Goal: Transaction & Acquisition: Purchase product/service

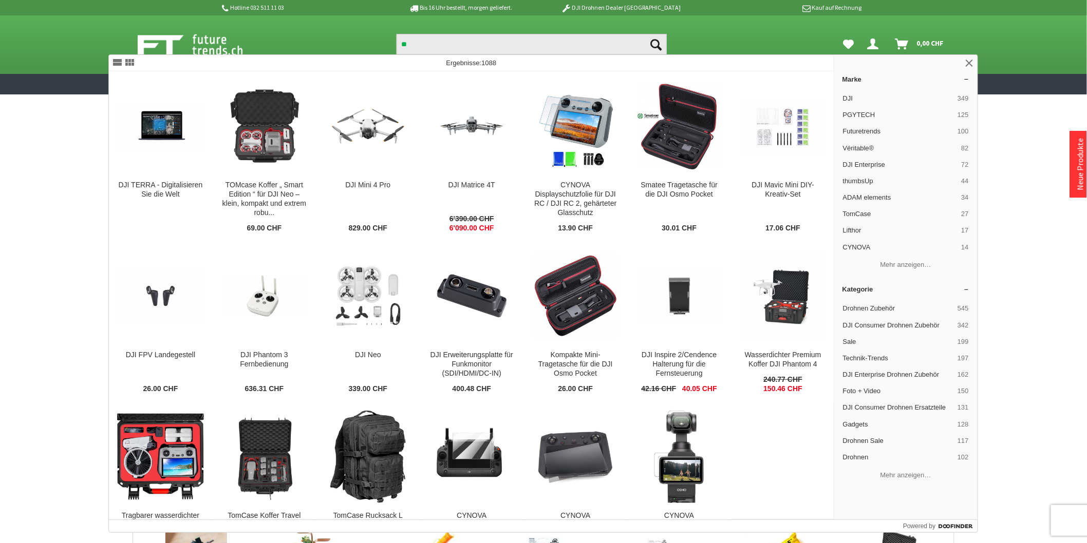
type input "*"
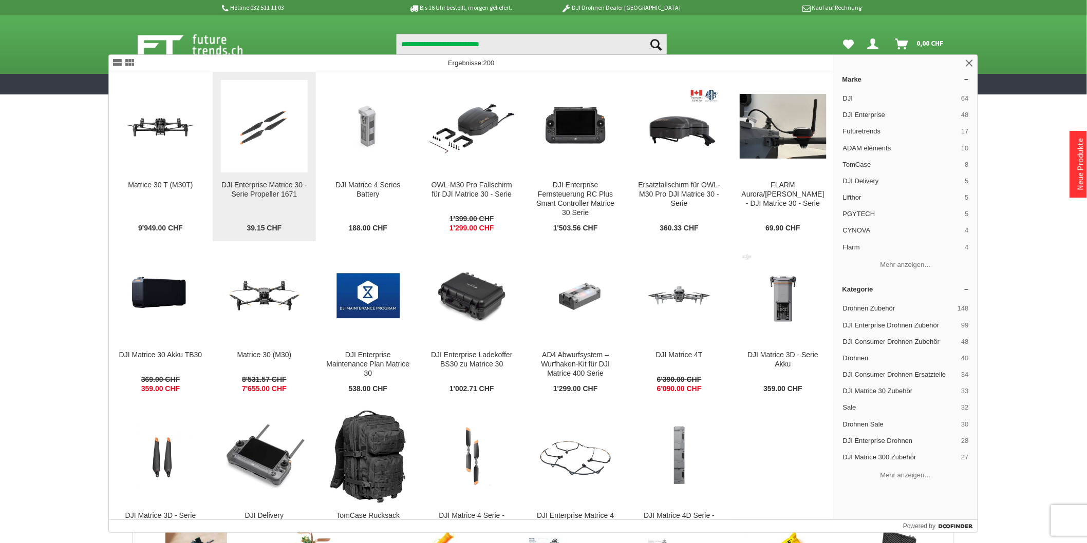
type input "**********"
click at [252, 190] on div "DJI Enterprise Matrice 30 - Serie Propeller 1671" at bounding box center [264, 190] width 87 height 18
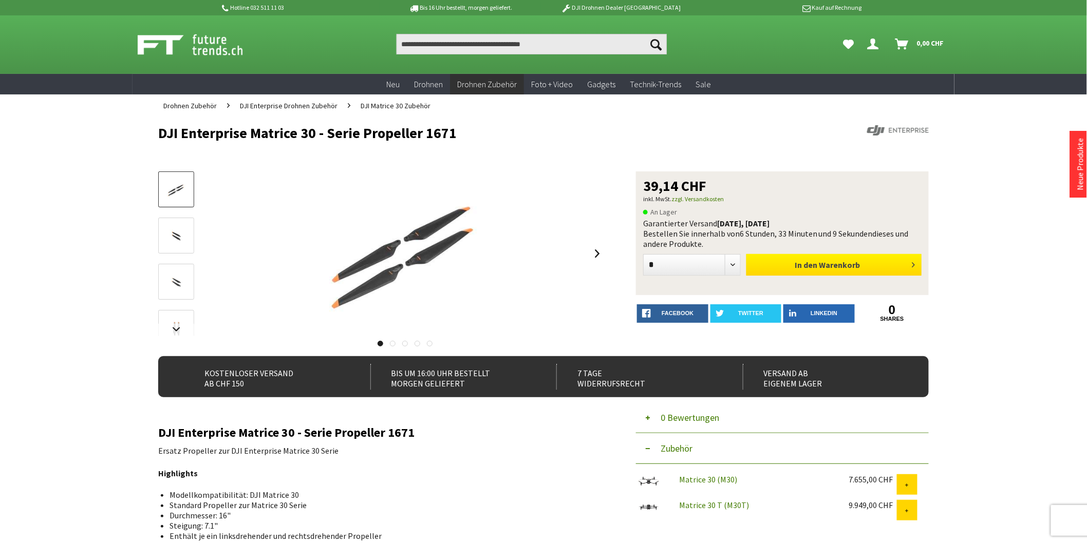
click at [788, 265] on button "In den Warenkorb" at bounding box center [833, 265] width 175 height 22
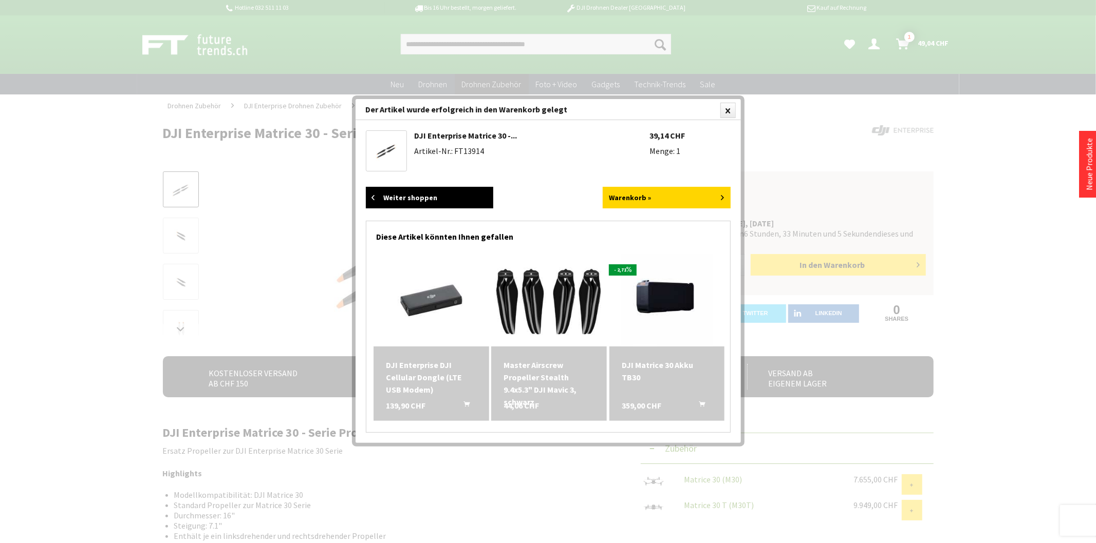
click at [485, 192] on link "Weiter shoppen" at bounding box center [430, 198] width 128 height 22
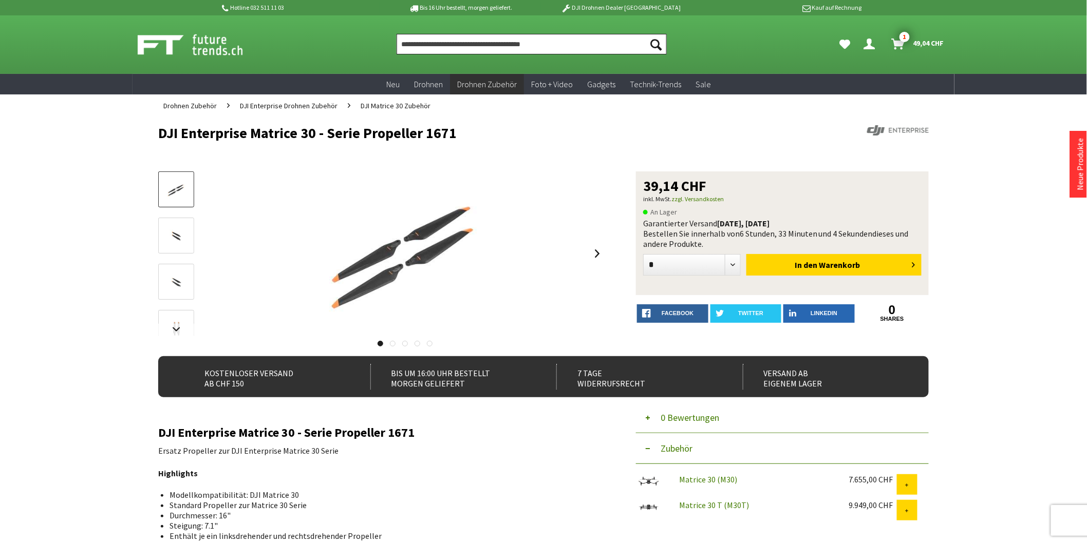
click at [502, 40] on input "Produkt, Marke, Kategorie, EAN, Artikelnummer…" at bounding box center [532, 44] width 270 height 21
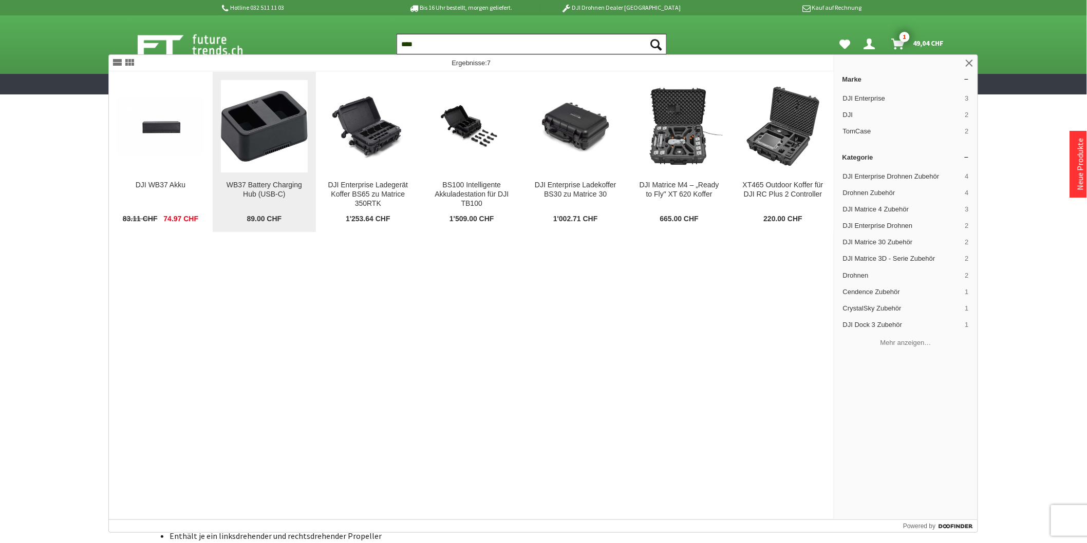
type input "****"
click at [285, 196] on div "WB37 Battery Charging Hub (USB-C)" at bounding box center [264, 190] width 87 height 18
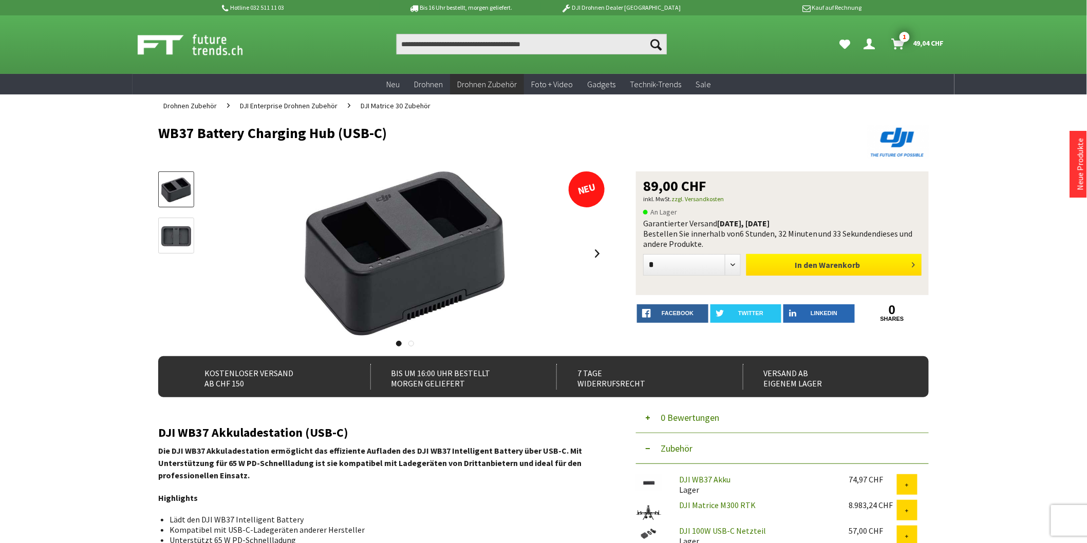
click at [779, 261] on button "In den Warenkorb" at bounding box center [833, 265] width 175 height 22
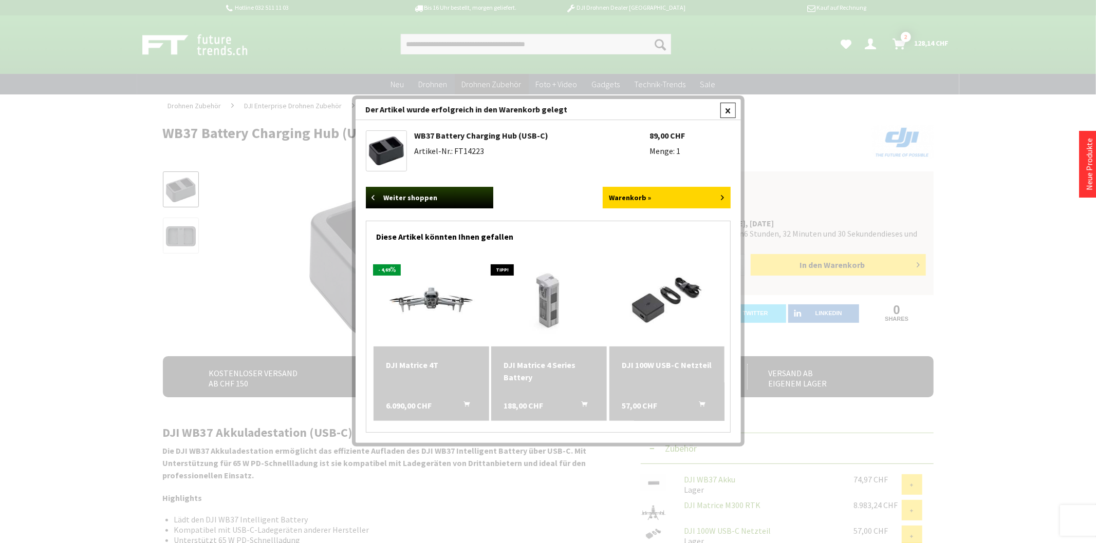
click at [730, 105] on div at bounding box center [727, 110] width 15 height 15
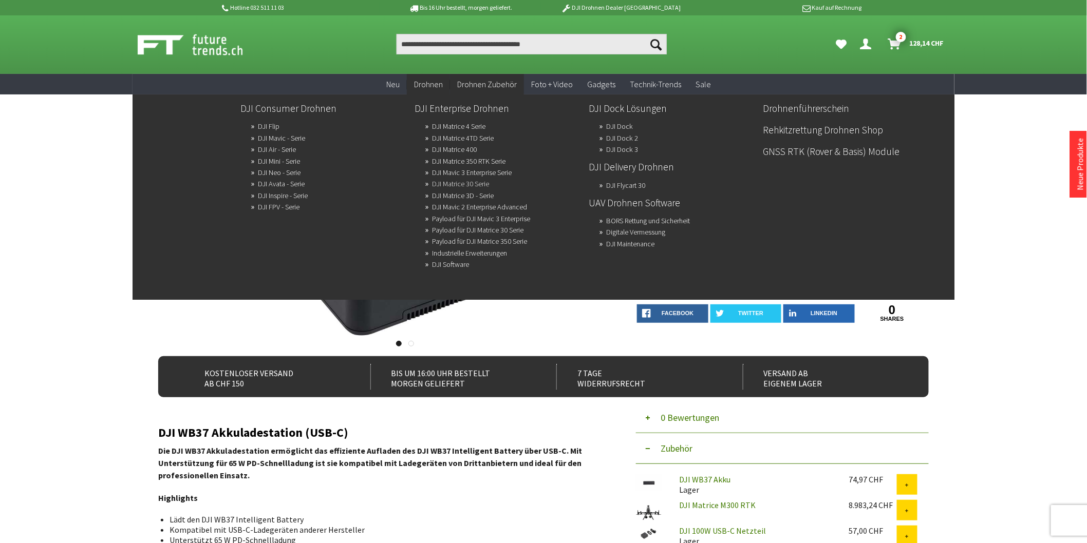
click at [475, 182] on link "DJI Matrice 30 Serie" at bounding box center [460, 184] width 57 height 14
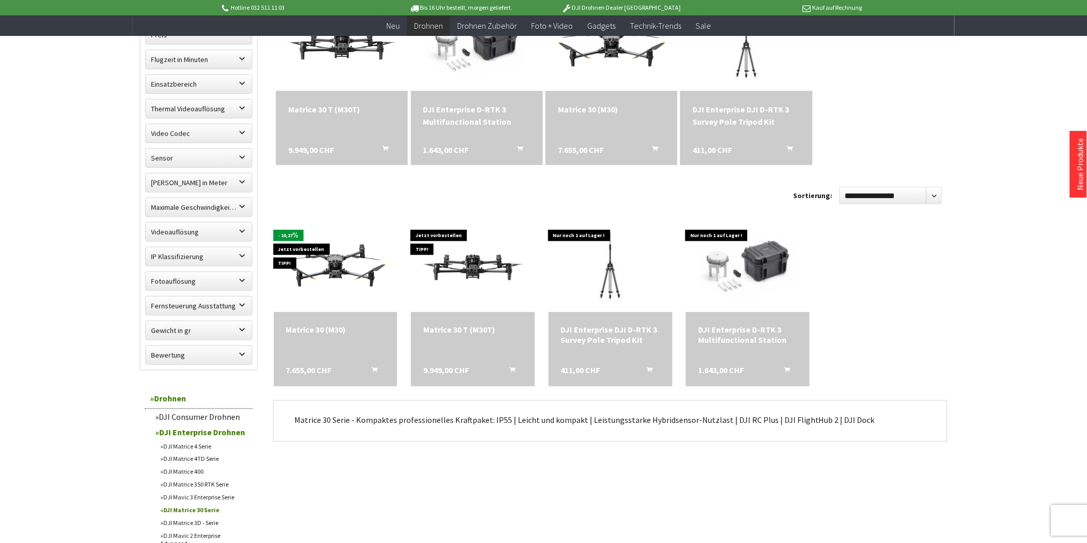
scroll to position [342, 0]
